Goal: Information Seeking & Learning: Learn about a topic

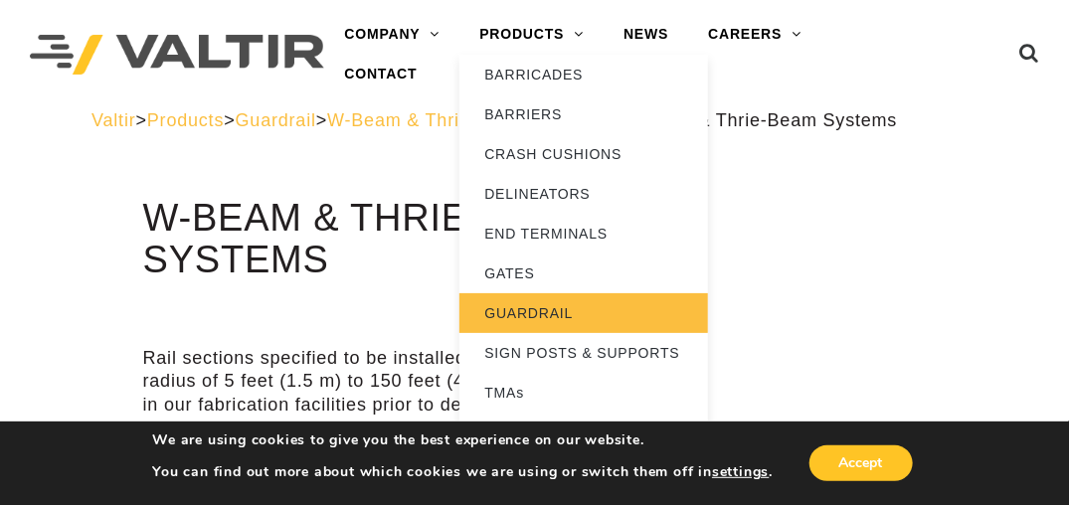
click at [521, 309] on link "GUARDRAIL" at bounding box center [583, 313] width 248 height 40
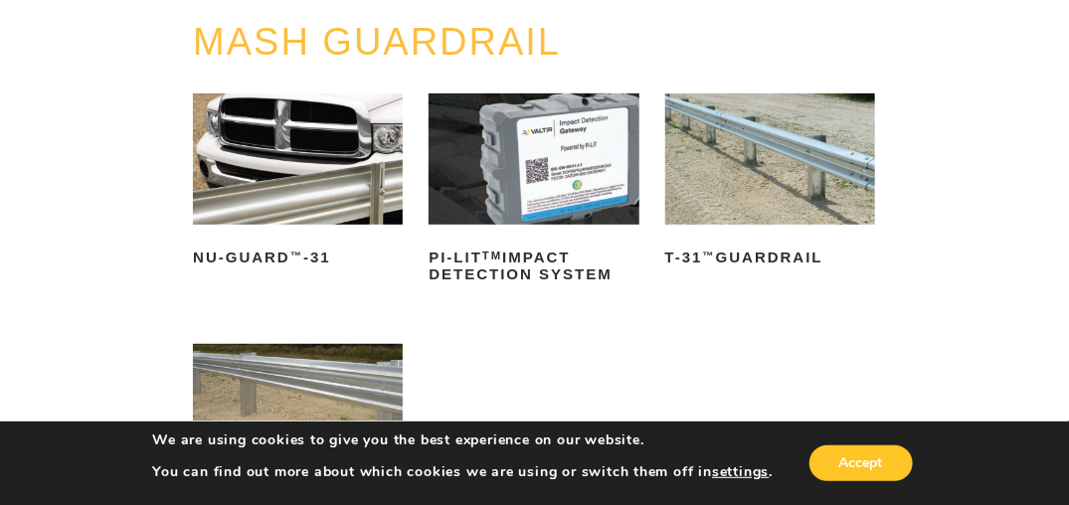
scroll to position [245, 0]
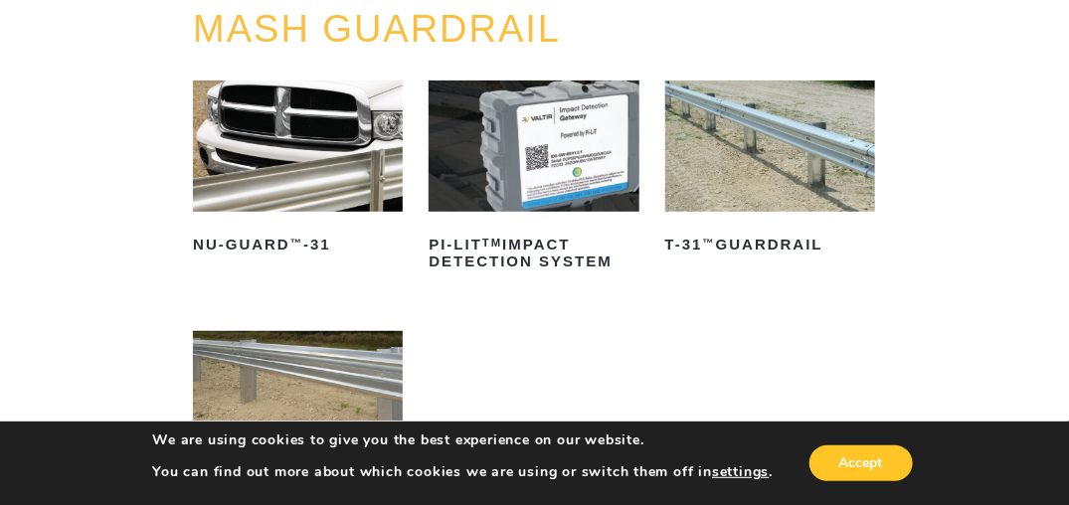
click at [318, 170] on img at bounding box center [298, 146] width 210 height 131
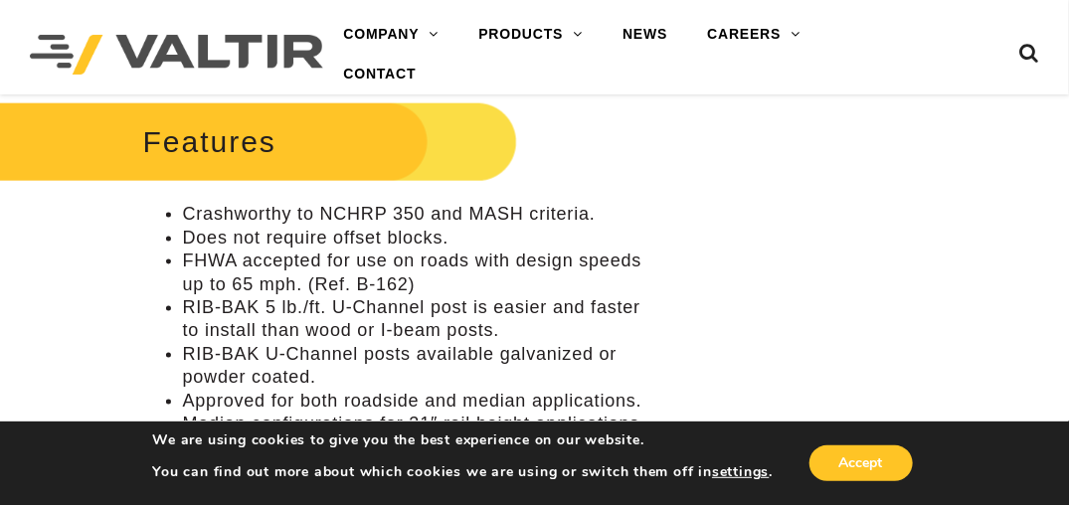
scroll to position [759, 0]
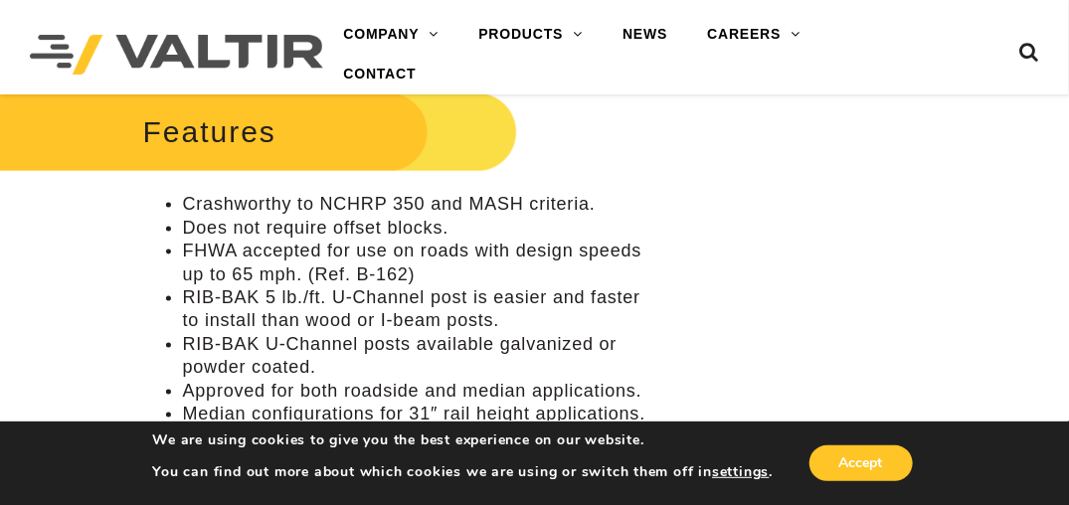
drag, startPoint x: 1067, startPoint y: 141, endPoint x: 987, endPoint y: 165, distance: 83.0
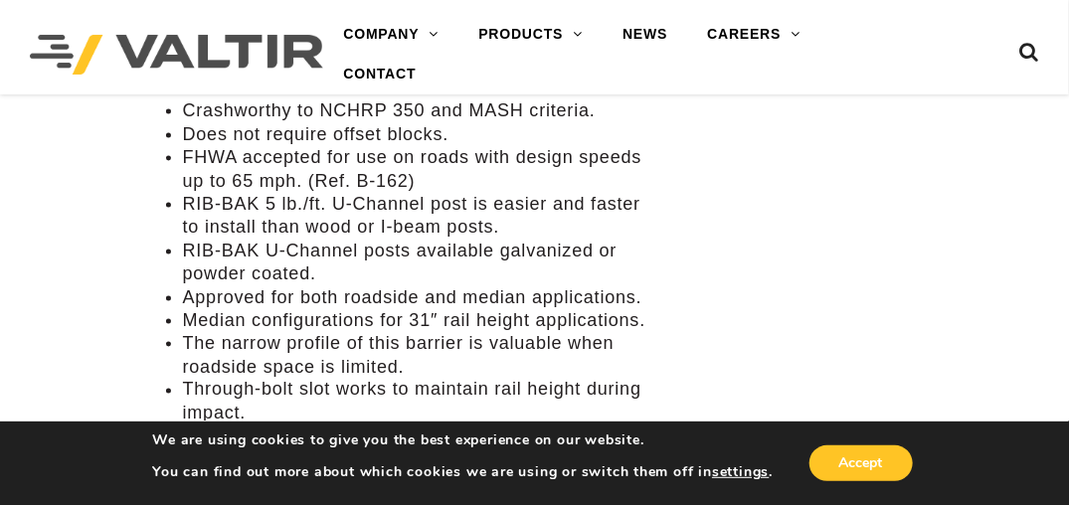
scroll to position [0, 0]
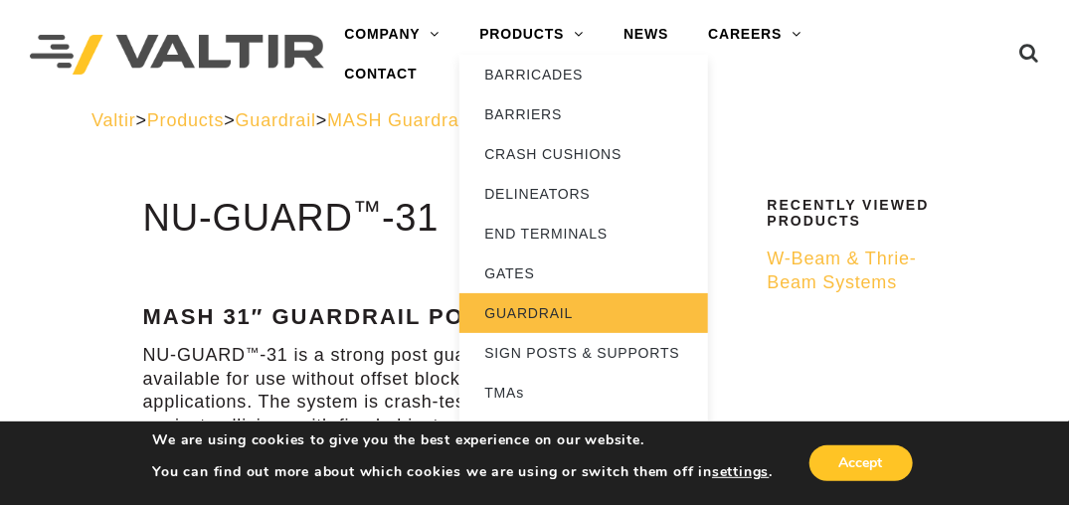
click at [525, 312] on link "GUARDRAIL" at bounding box center [583, 313] width 248 height 40
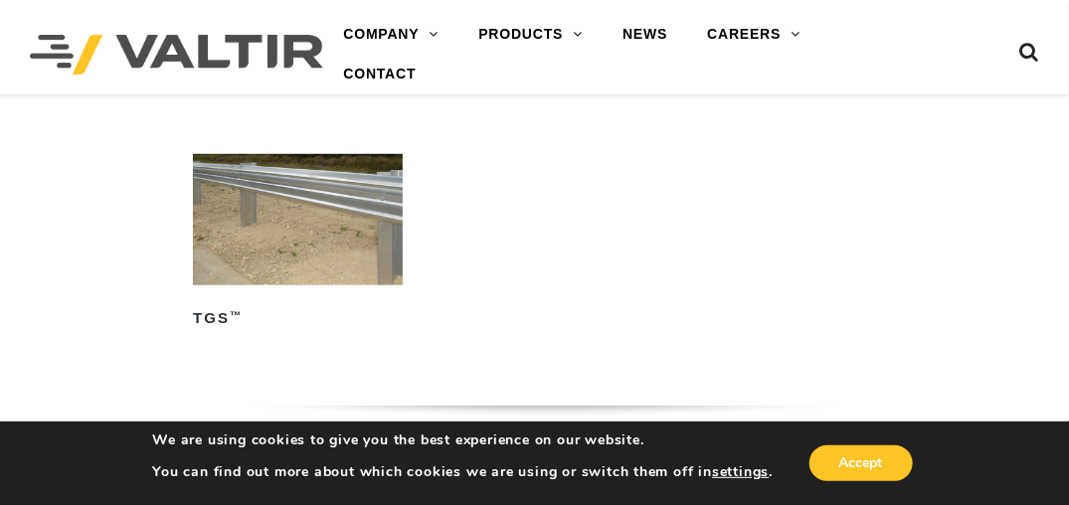
scroll to position [450, 0]
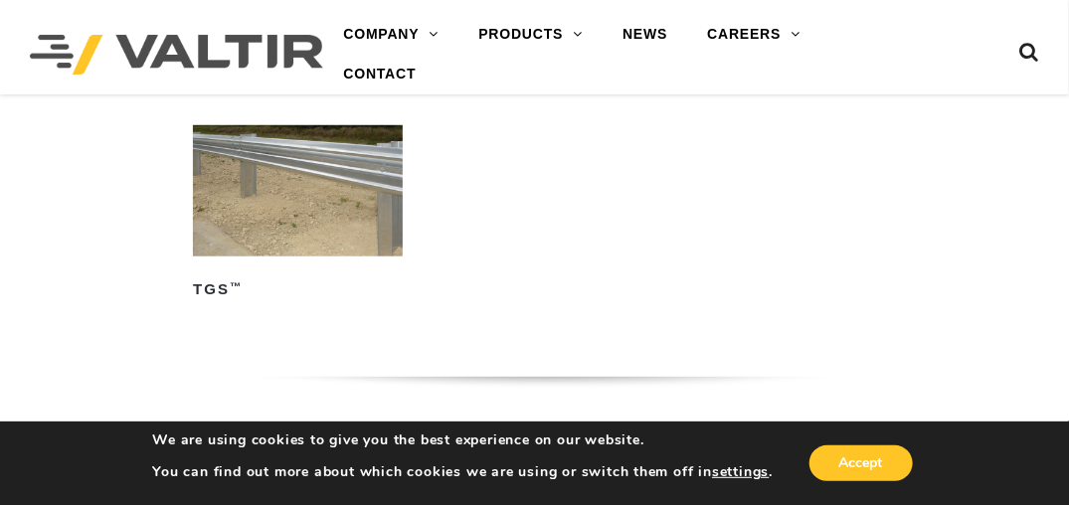
click at [299, 195] on img at bounding box center [298, 190] width 210 height 131
